Goal: Check status

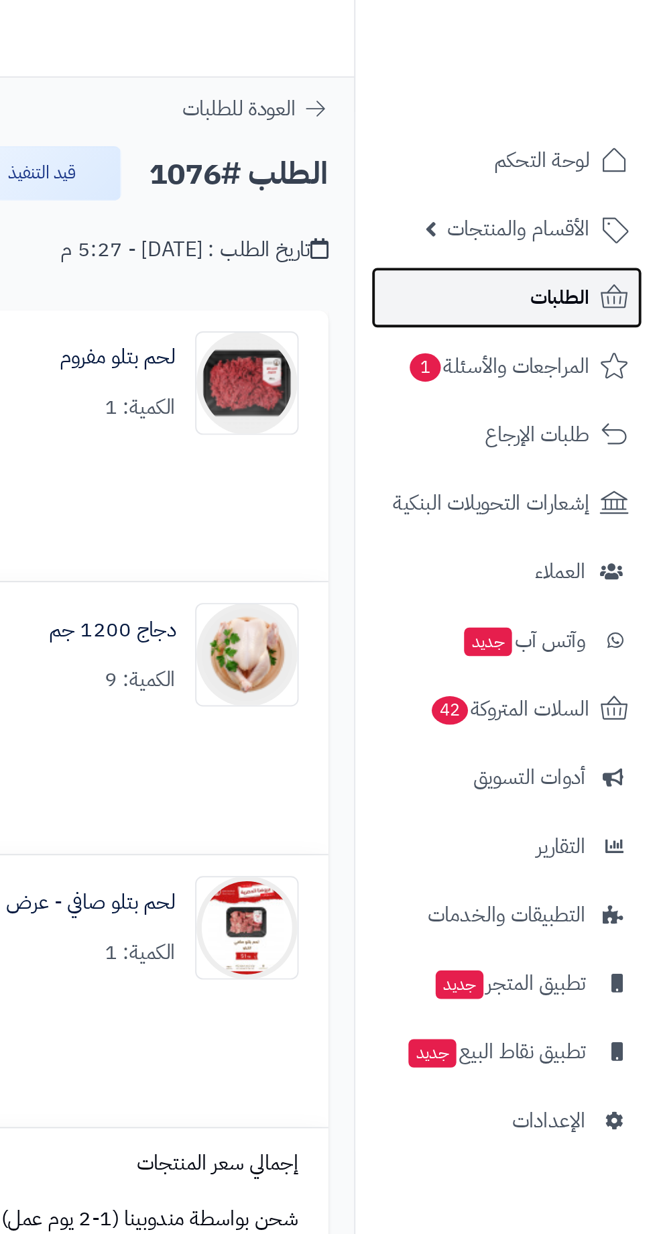
click at [614, 153] on span "الطلبات" at bounding box center [606, 154] width 31 height 19
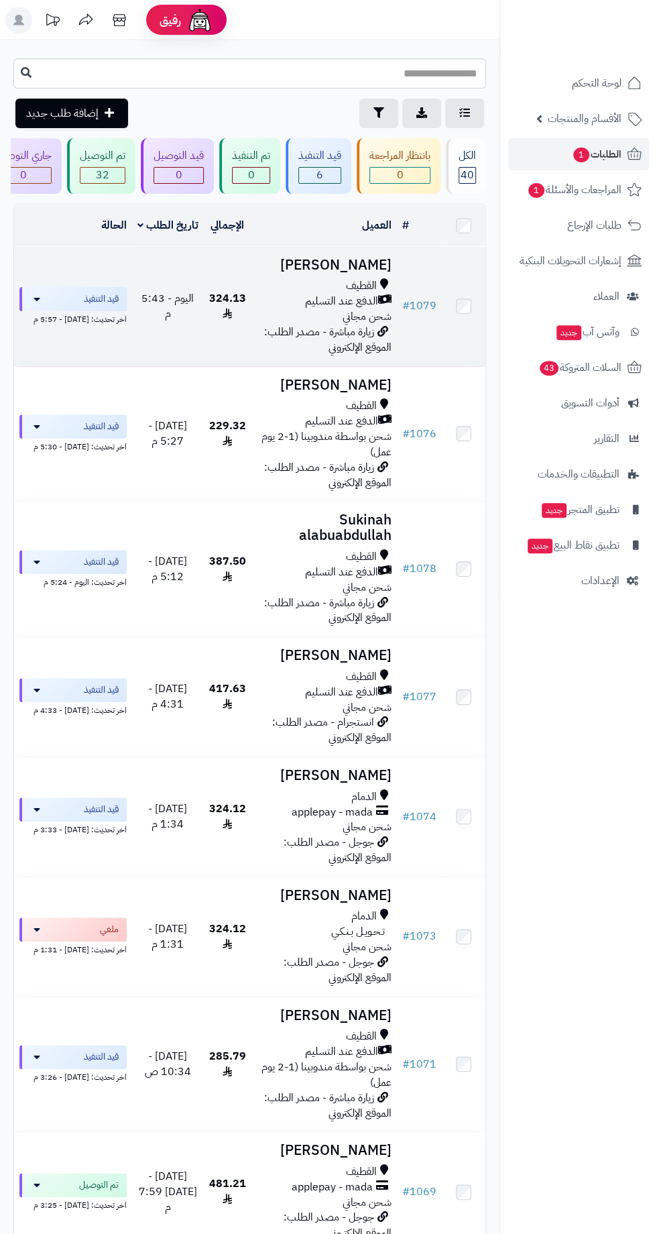
click at [344, 309] on span "شحن مجاني" at bounding box center [367, 317] width 49 height 16
